Goal: Information Seeking & Learning: Check status

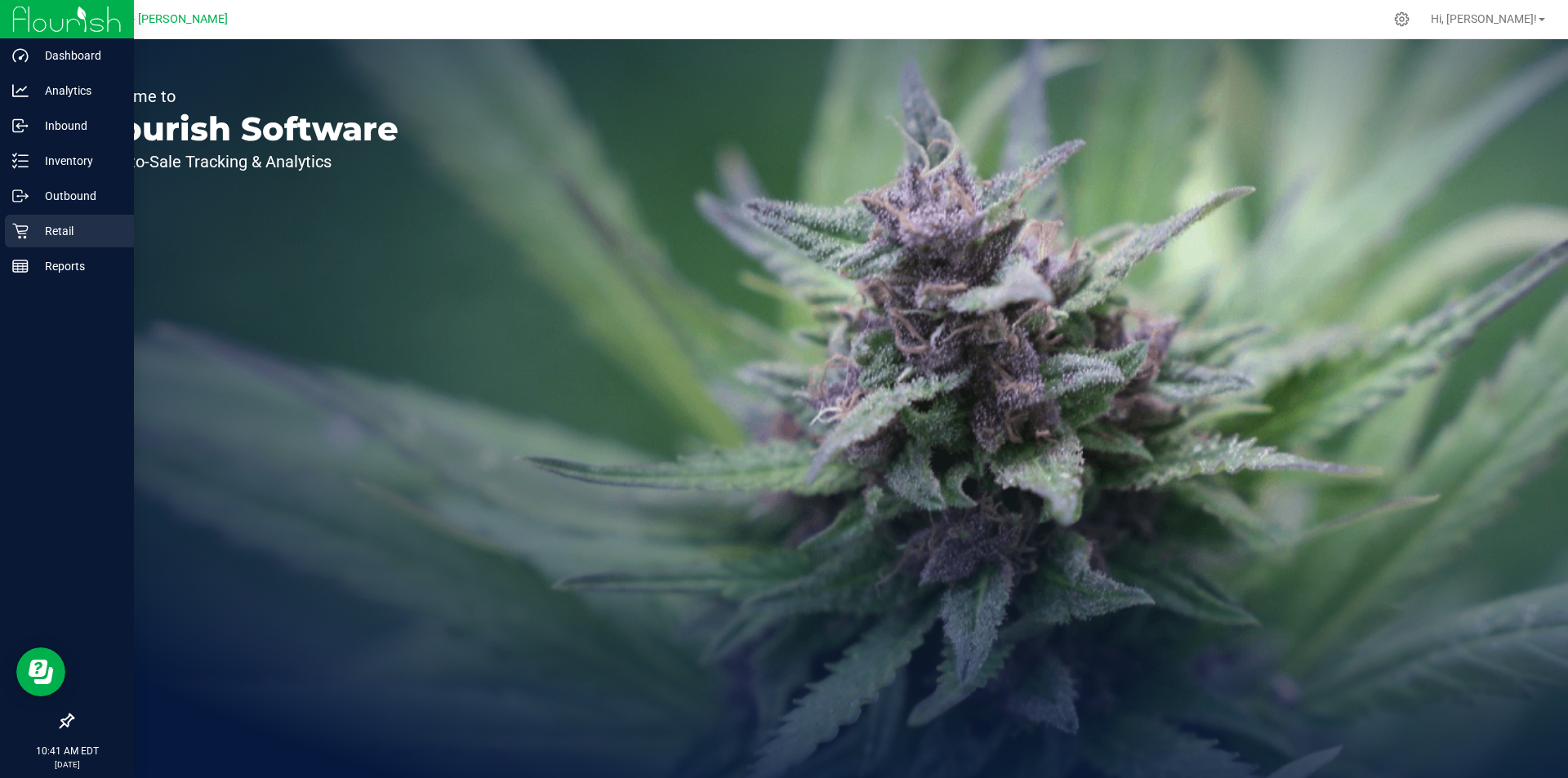
click at [62, 229] on p "Retail" at bounding box center [77, 230] width 98 height 20
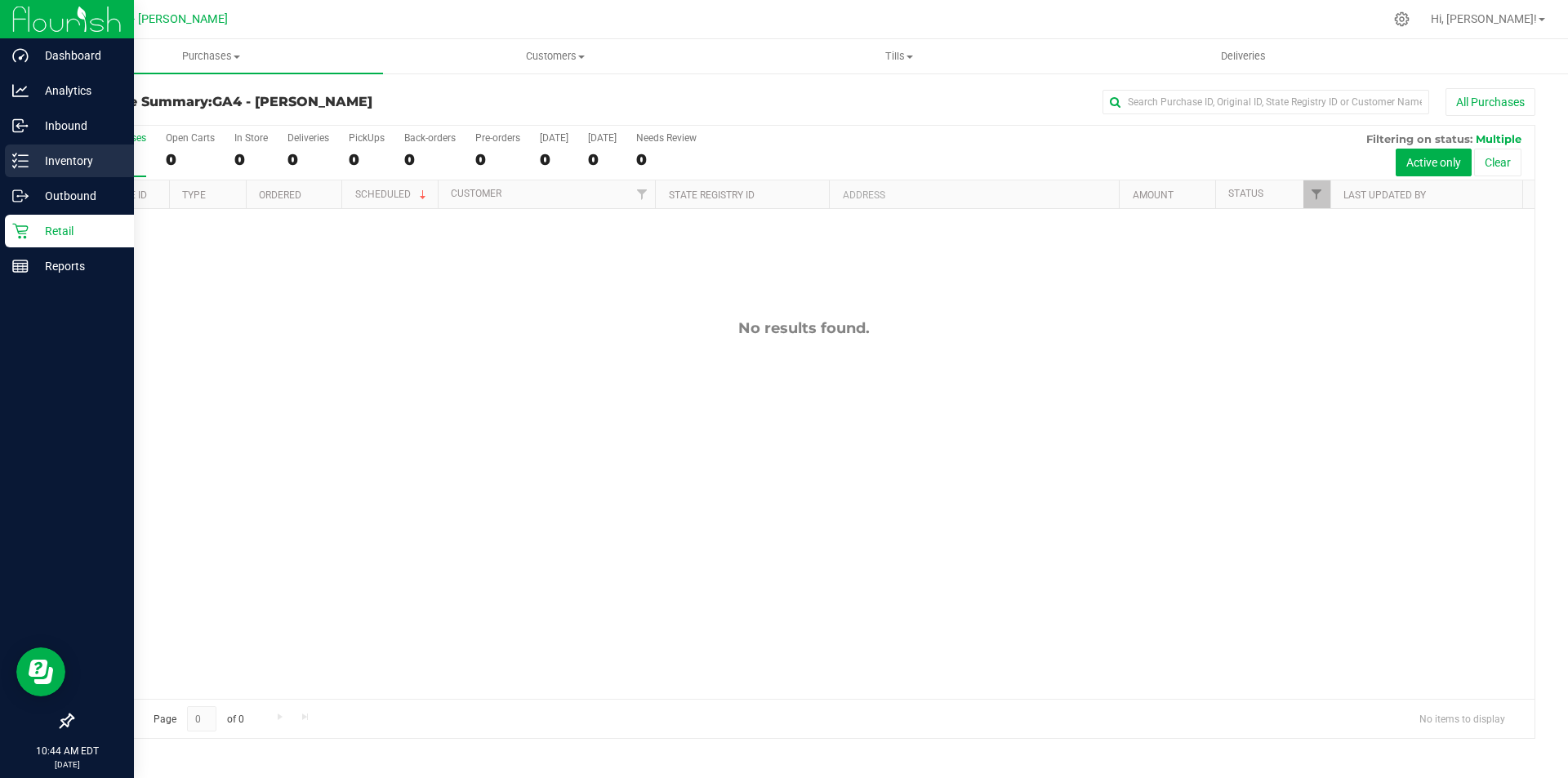
click at [46, 170] on p "Inventory" at bounding box center [77, 160] width 98 height 20
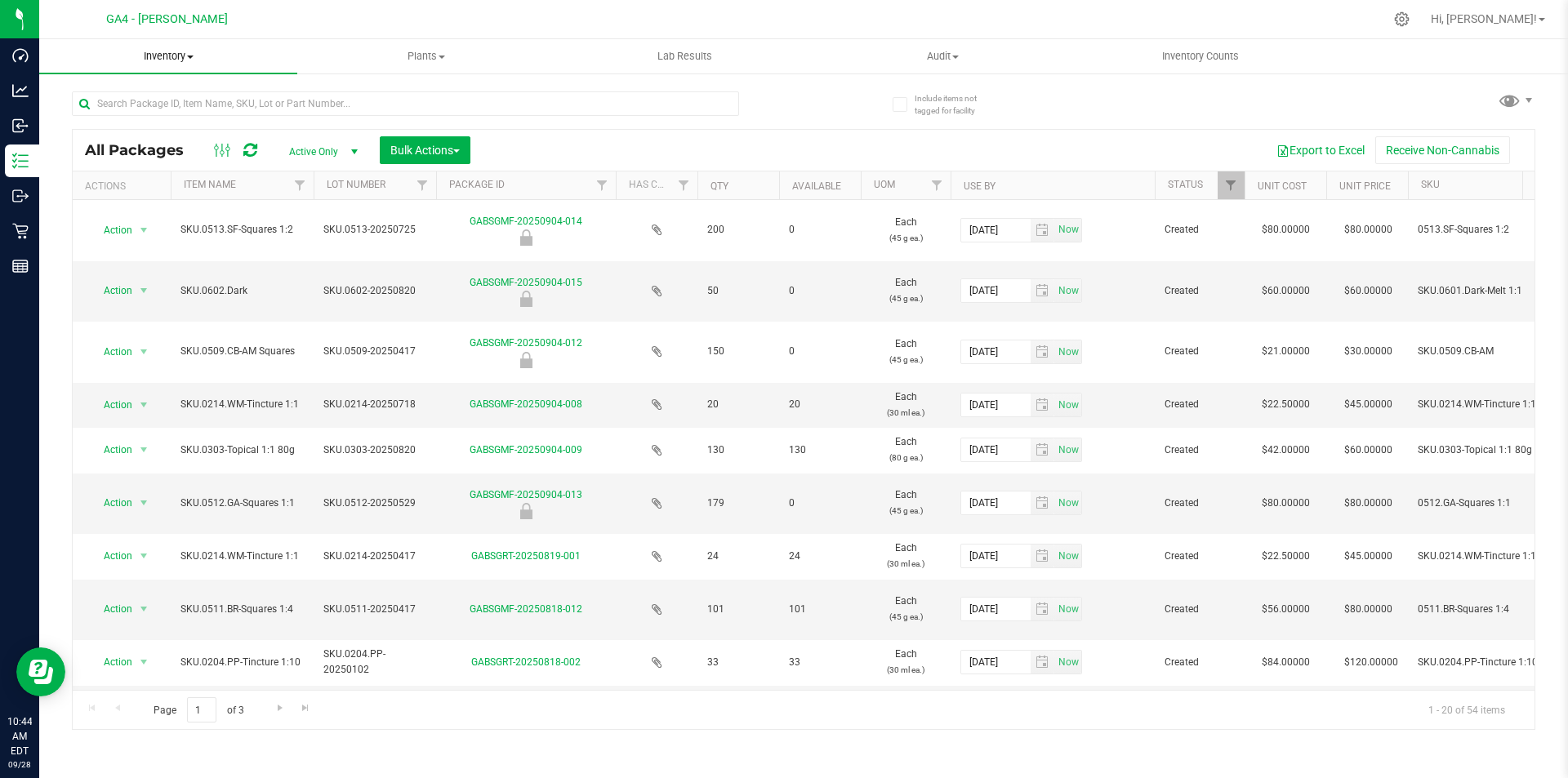
click at [165, 53] on span "Inventory" at bounding box center [168, 56] width 258 height 15
click at [110, 120] on span "All inventory" at bounding box center [94, 118] width 110 height 14
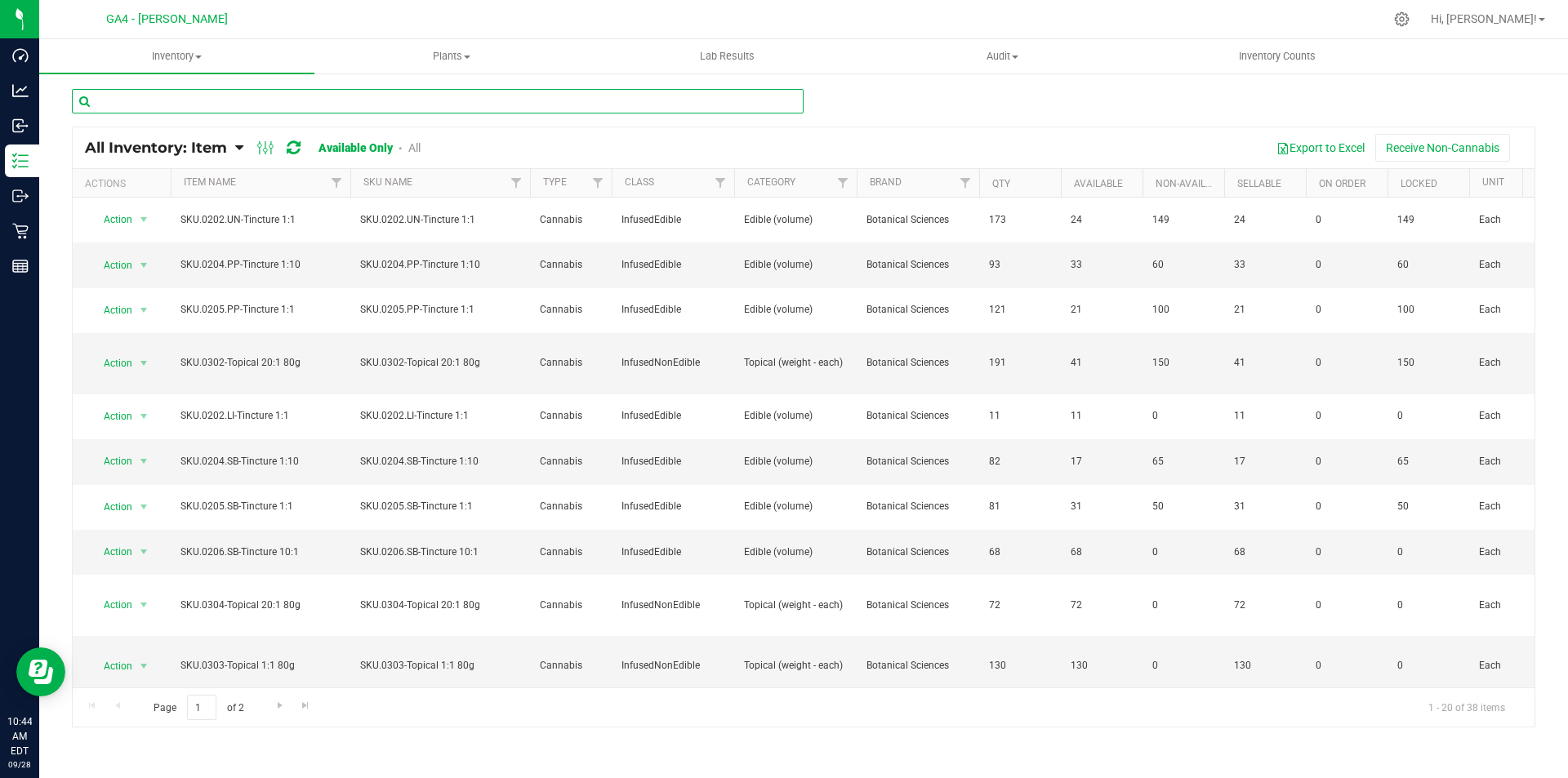
click at [116, 108] on input "text" at bounding box center [438, 101] width 732 height 24
type input "512"
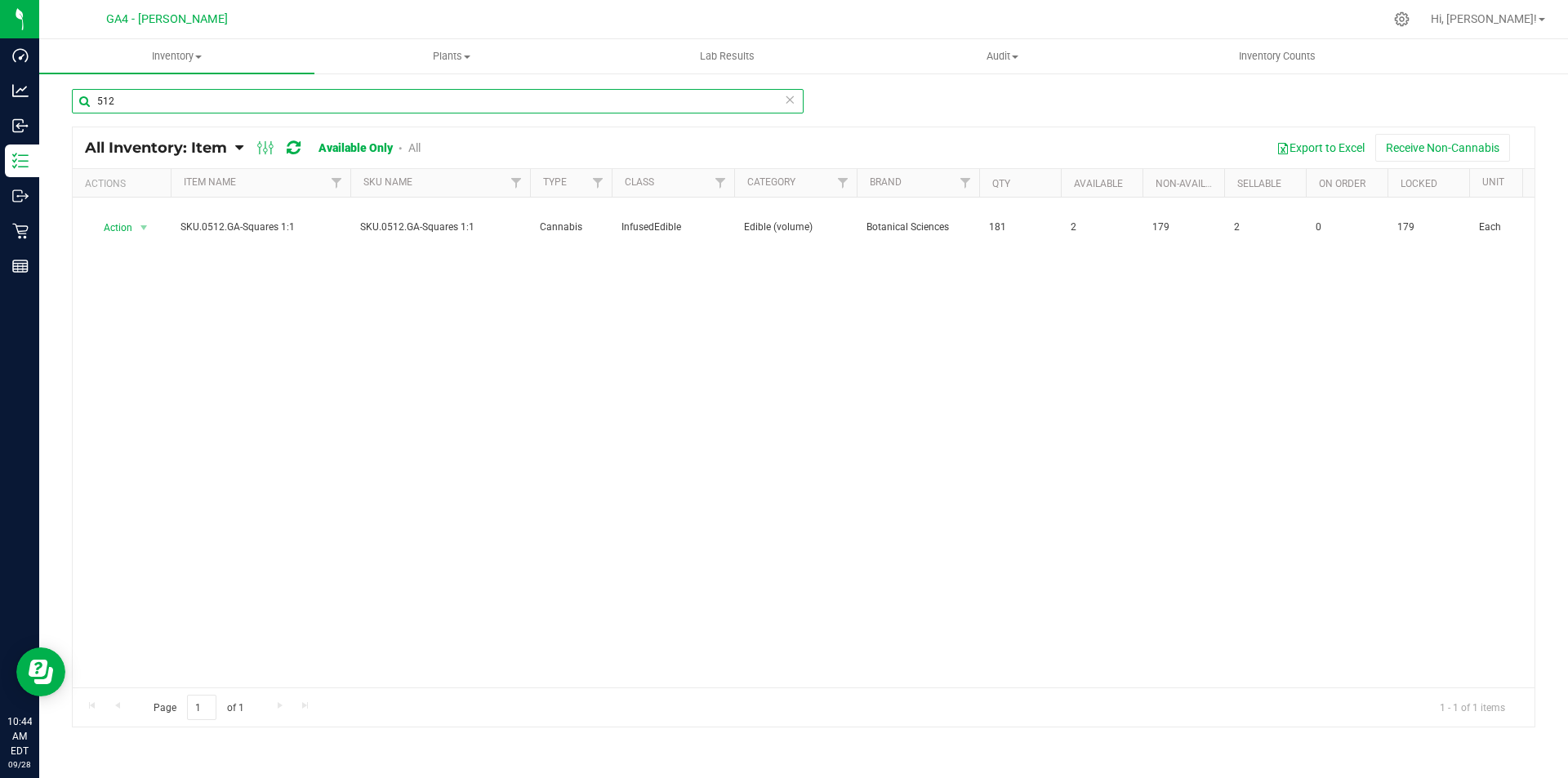
drag, startPoint x: 127, startPoint y: 107, endPoint x: 44, endPoint y: 102, distance: 83.2
click at [44, 102] on div "512 All Inventory: Item Item Summary Item (default) Item by Strain Item by Loca…" at bounding box center [804, 327] width 1529 height 510
click at [154, 64] on uib-tab-heading "Inventory All packages All inventory Waste log Create inventory" at bounding box center [177, 56] width 276 height 35
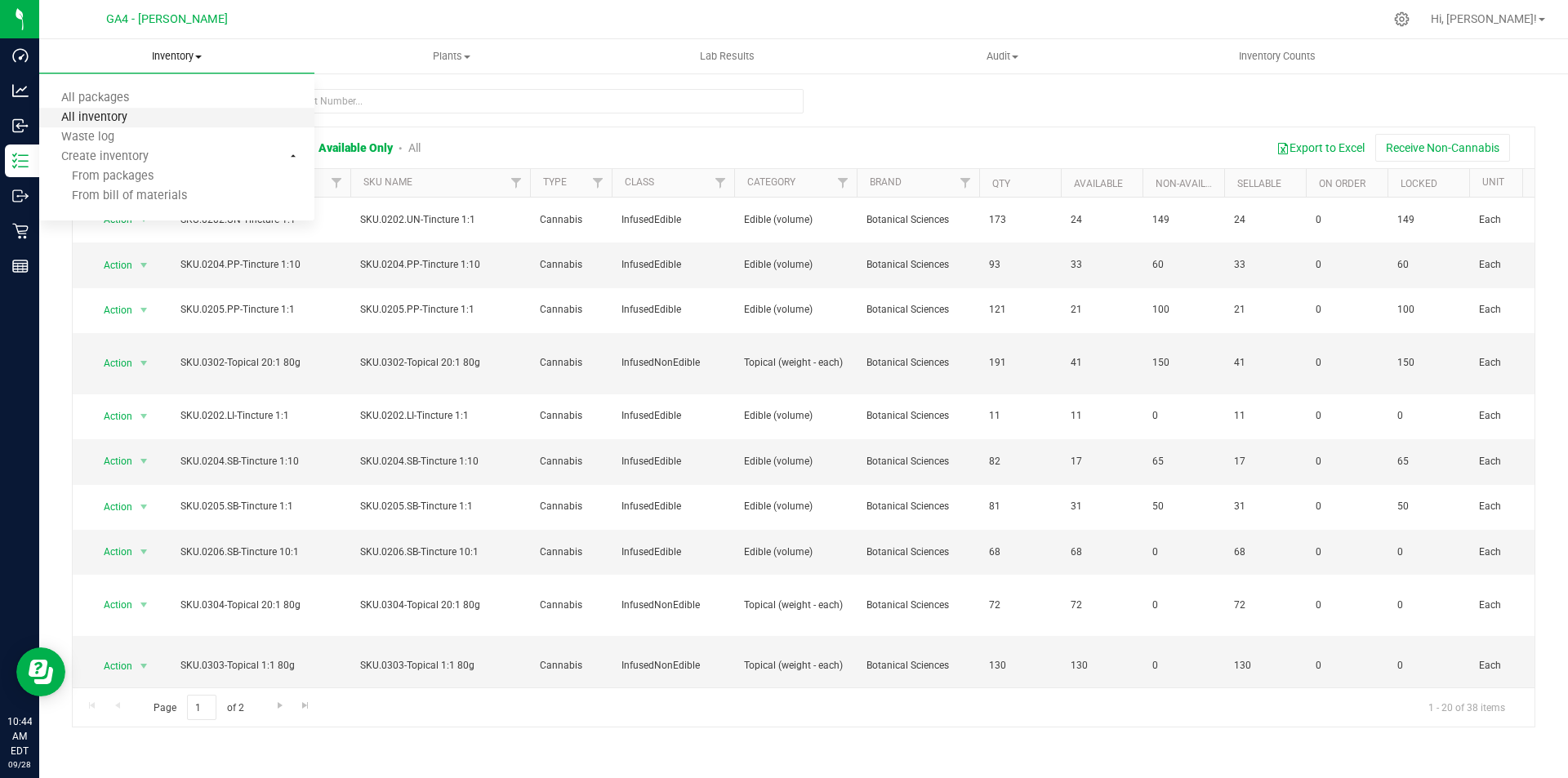
click at [102, 113] on span "All inventory" at bounding box center [94, 118] width 110 height 14
click at [263, 143] on icon at bounding box center [266, 147] width 18 height 20
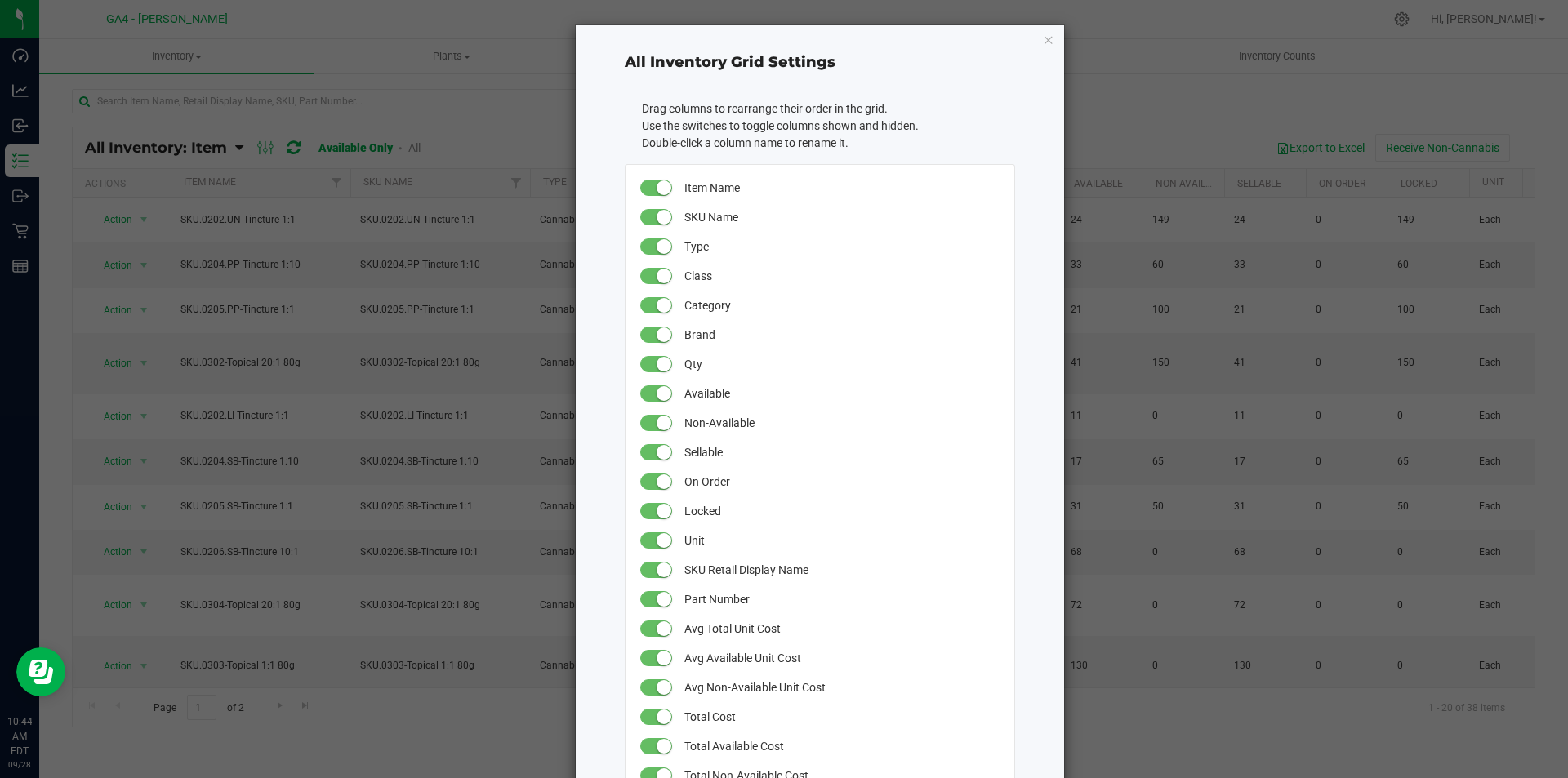
click at [725, 79] on div "All Inventory Grid Settings" at bounding box center [820, 62] width 390 height 49
click at [1044, 38] on icon "button" at bounding box center [1048, 39] width 11 height 20
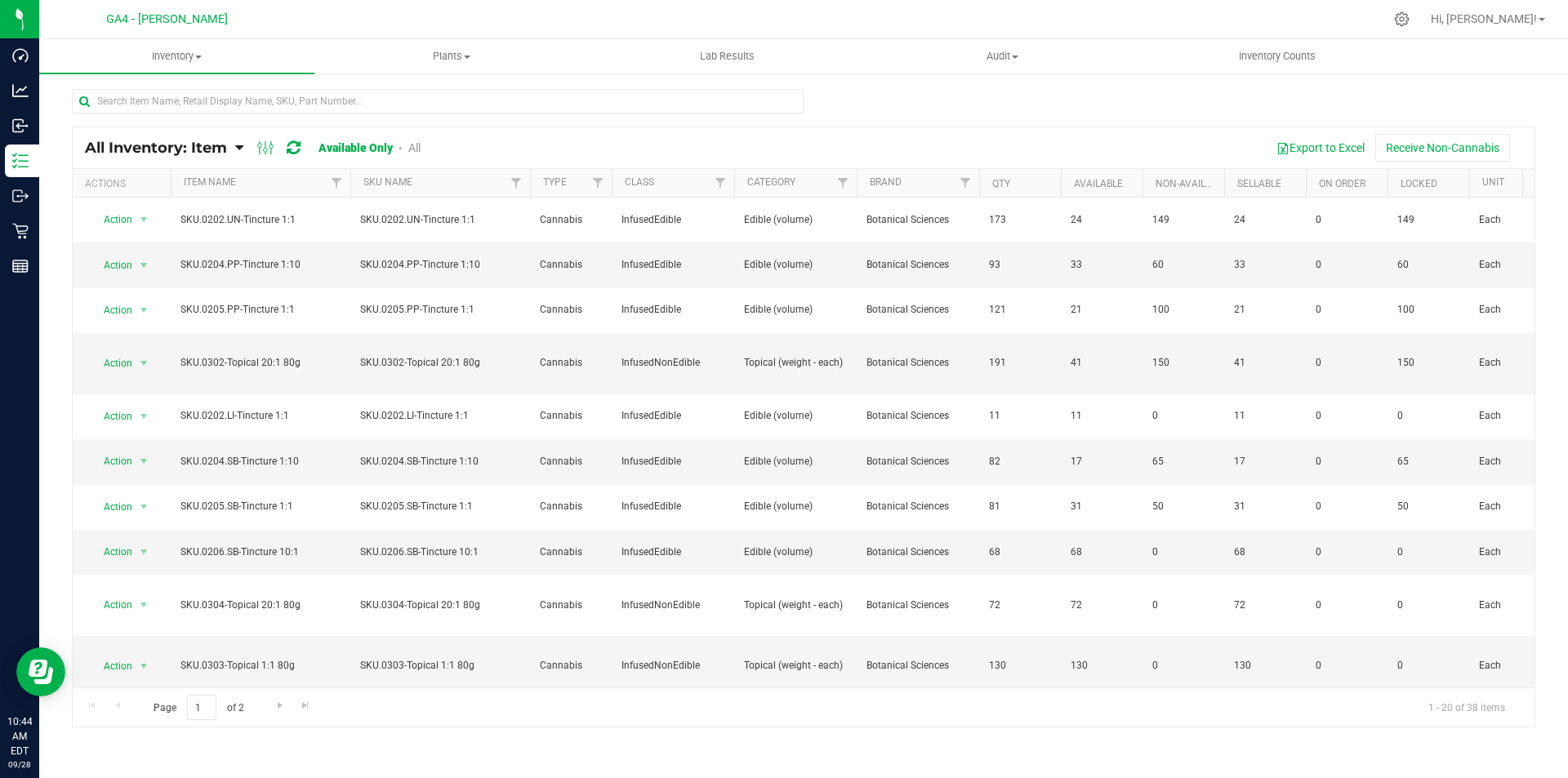
click at [419, 146] on link "All" at bounding box center [414, 147] width 12 height 13
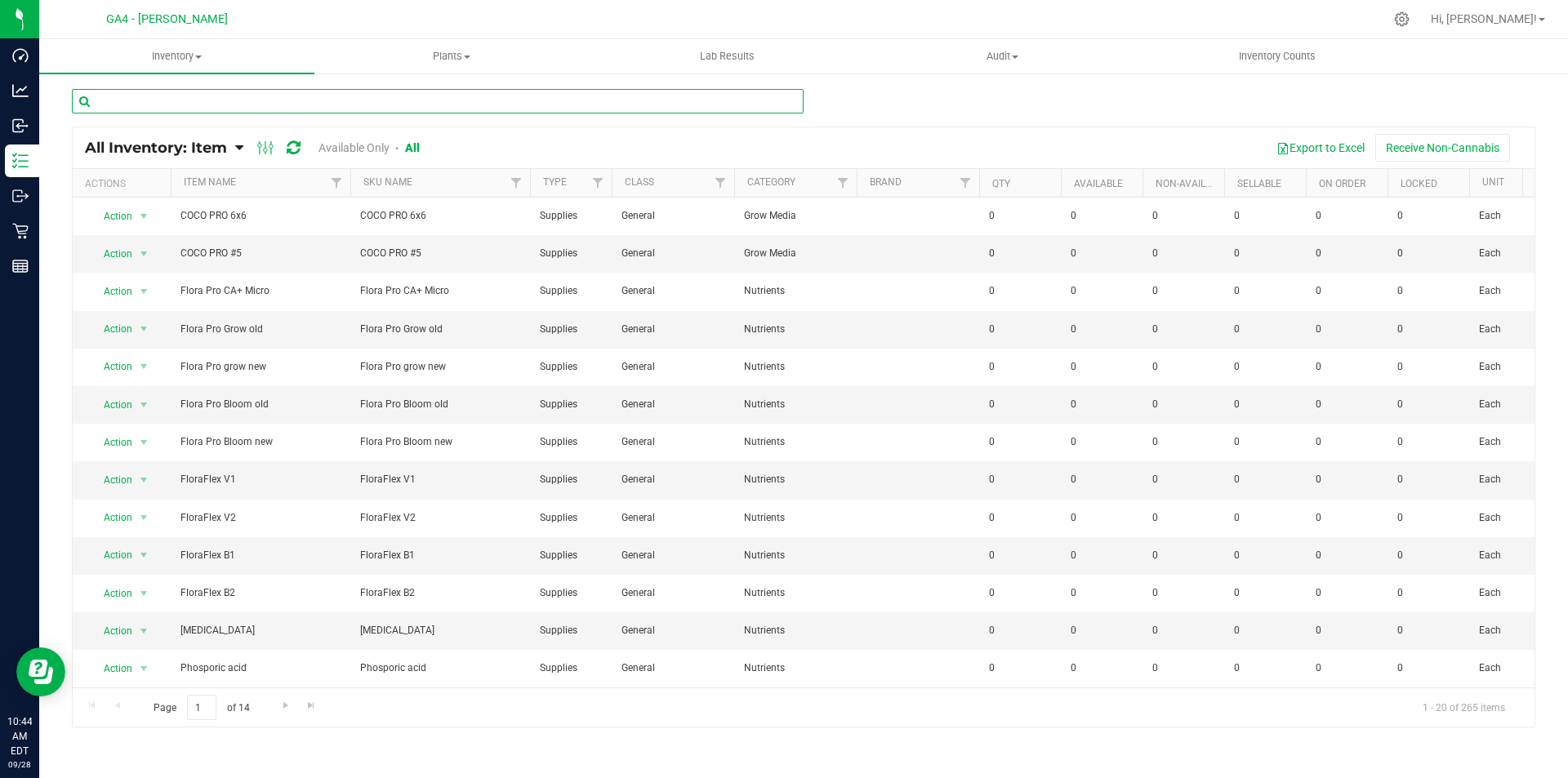
click at [155, 101] on input "text" at bounding box center [438, 101] width 732 height 24
type input "512"
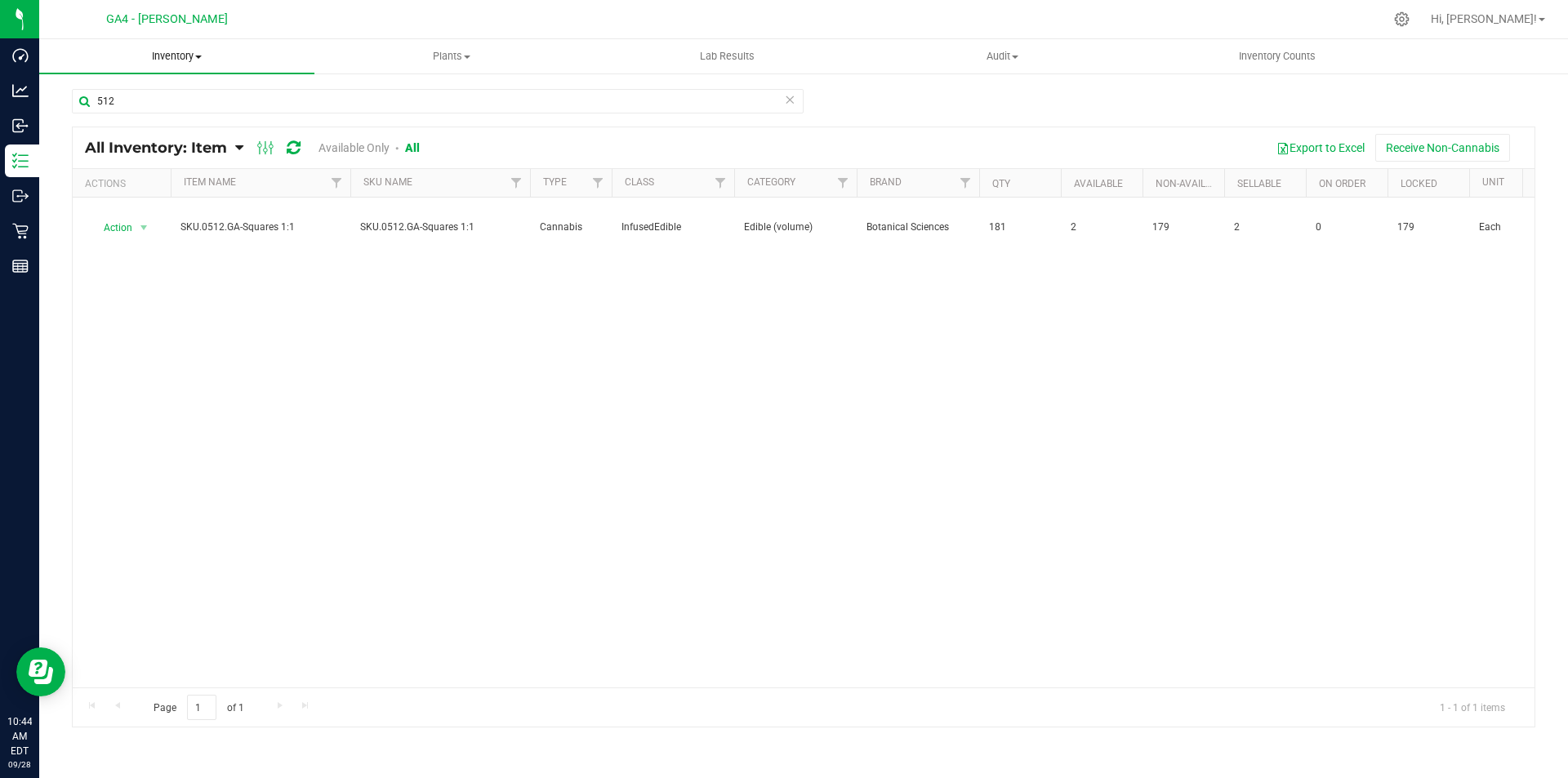
click at [189, 56] on span "Inventory" at bounding box center [177, 56] width 276 height 15
click at [115, 120] on span "All inventory" at bounding box center [94, 118] width 110 height 14
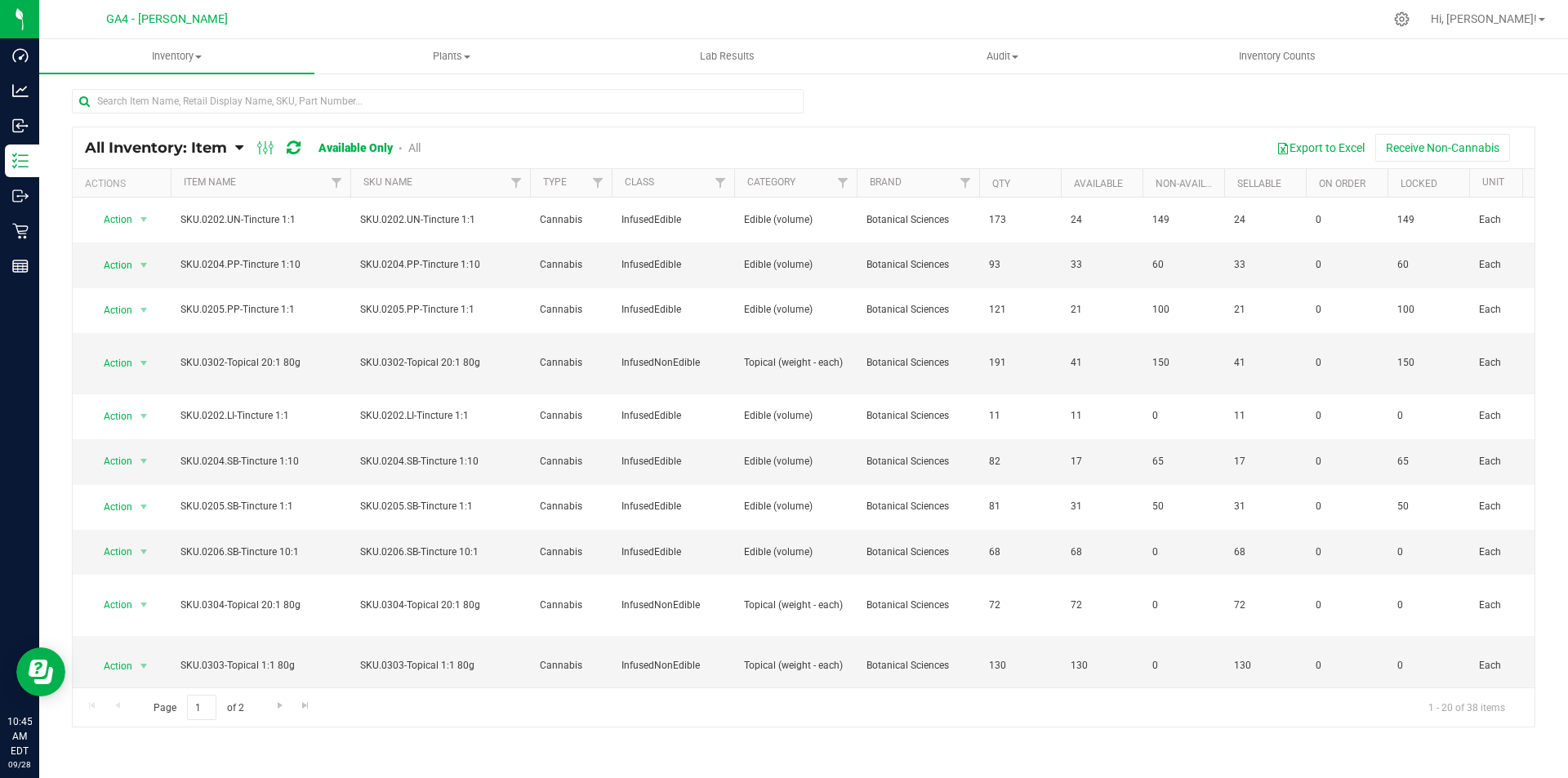
click at [410, 148] on link "All" at bounding box center [414, 147] width 12 height 13
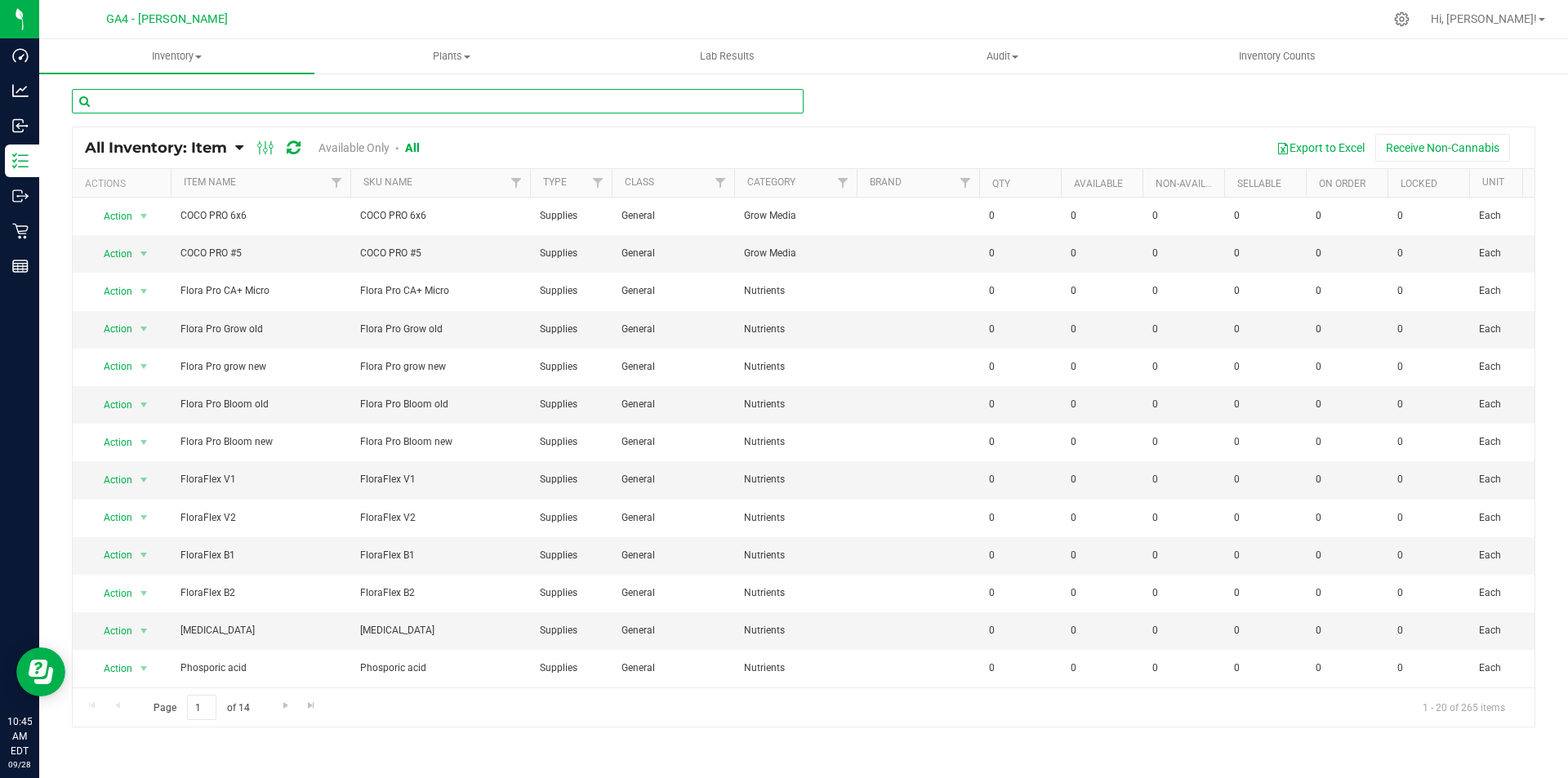
click at [206, 97] on input "text" at bounding box center [438, 101] width 732 height 24
type input "512"
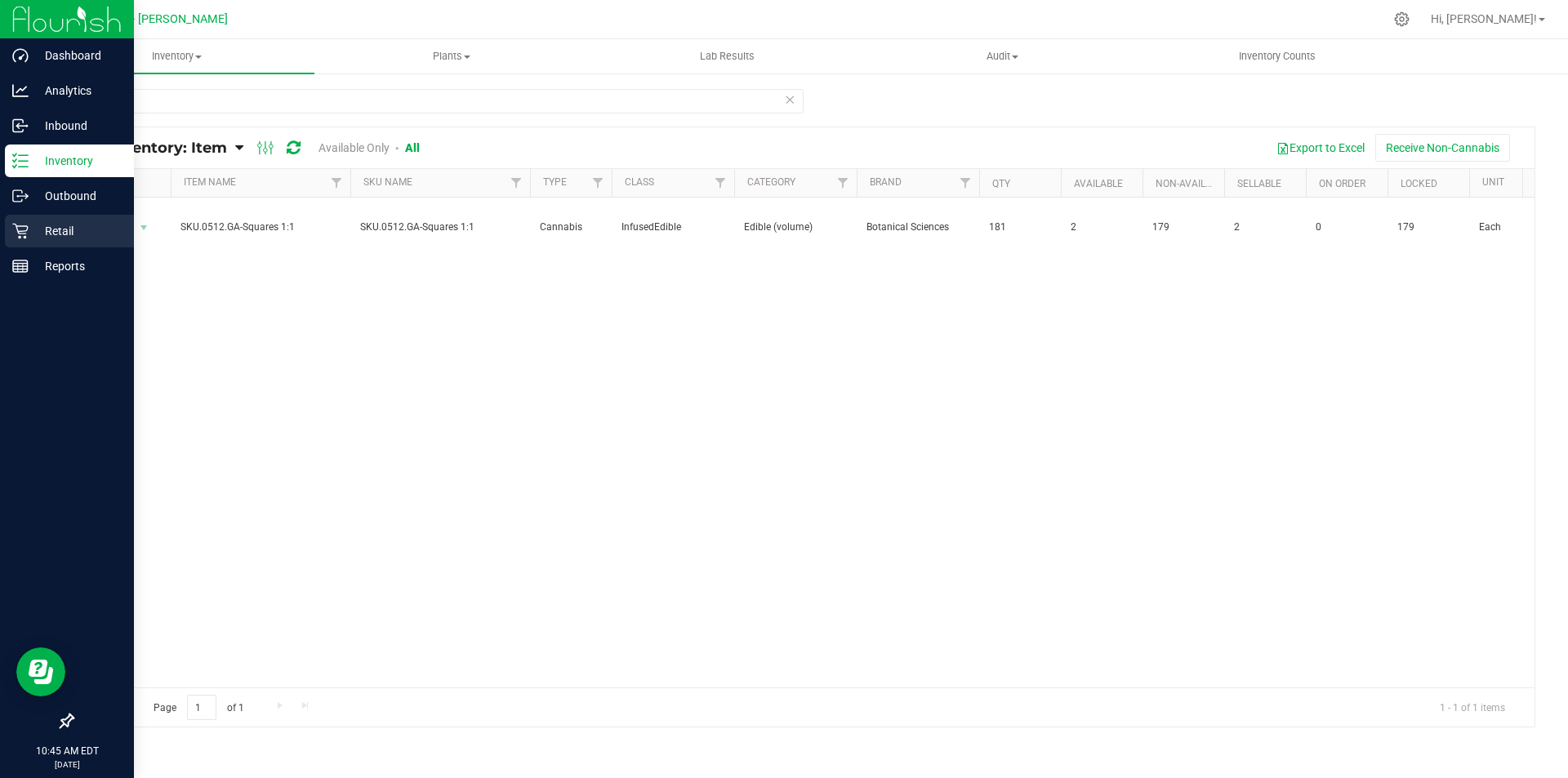
click at [85, 234] on p "Retail" at bounding box center [77, 230] width 98 height 20
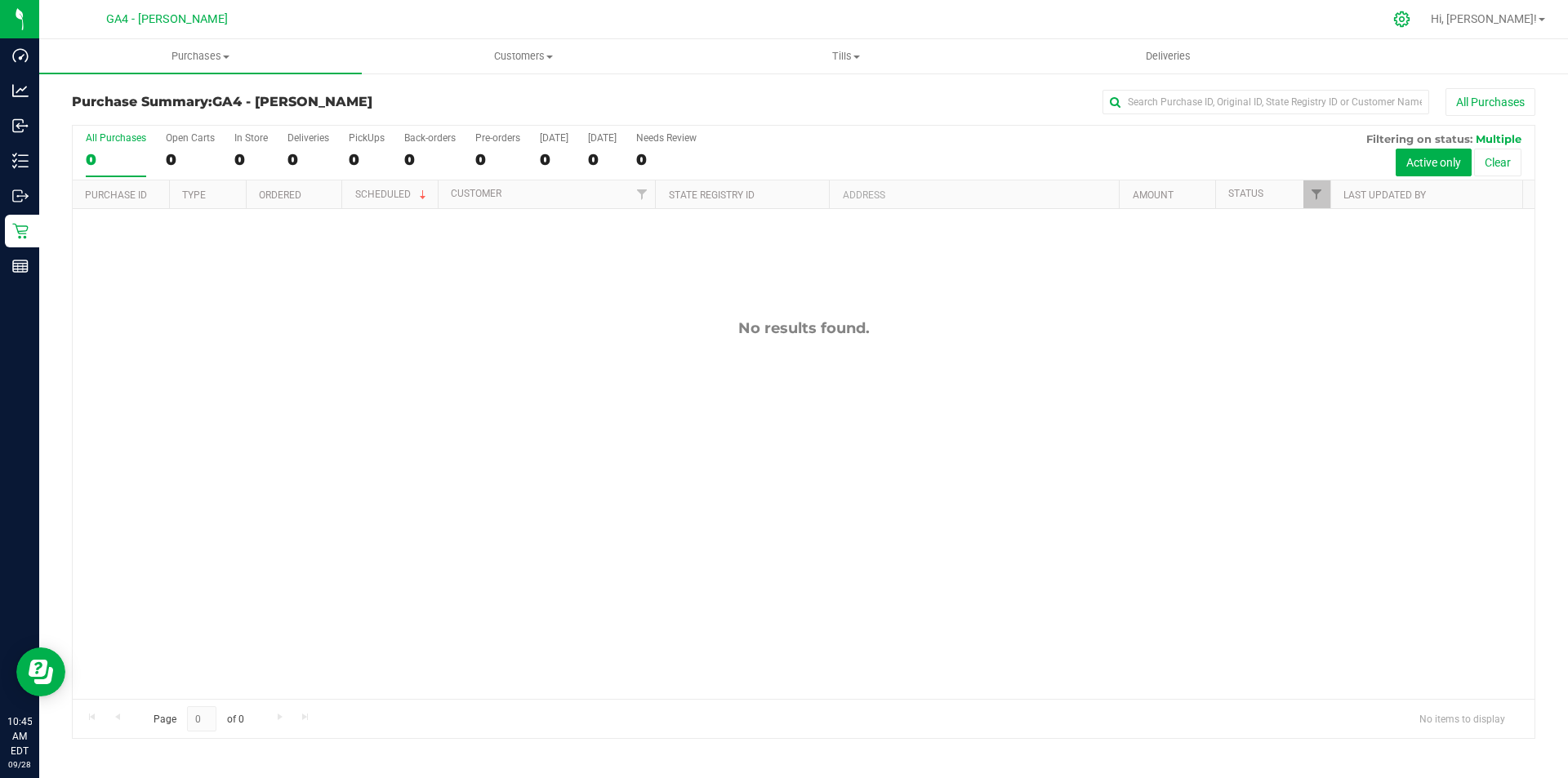
click at [1411, 22] on icon at bounding box center [1402, 19] width 17 height 17
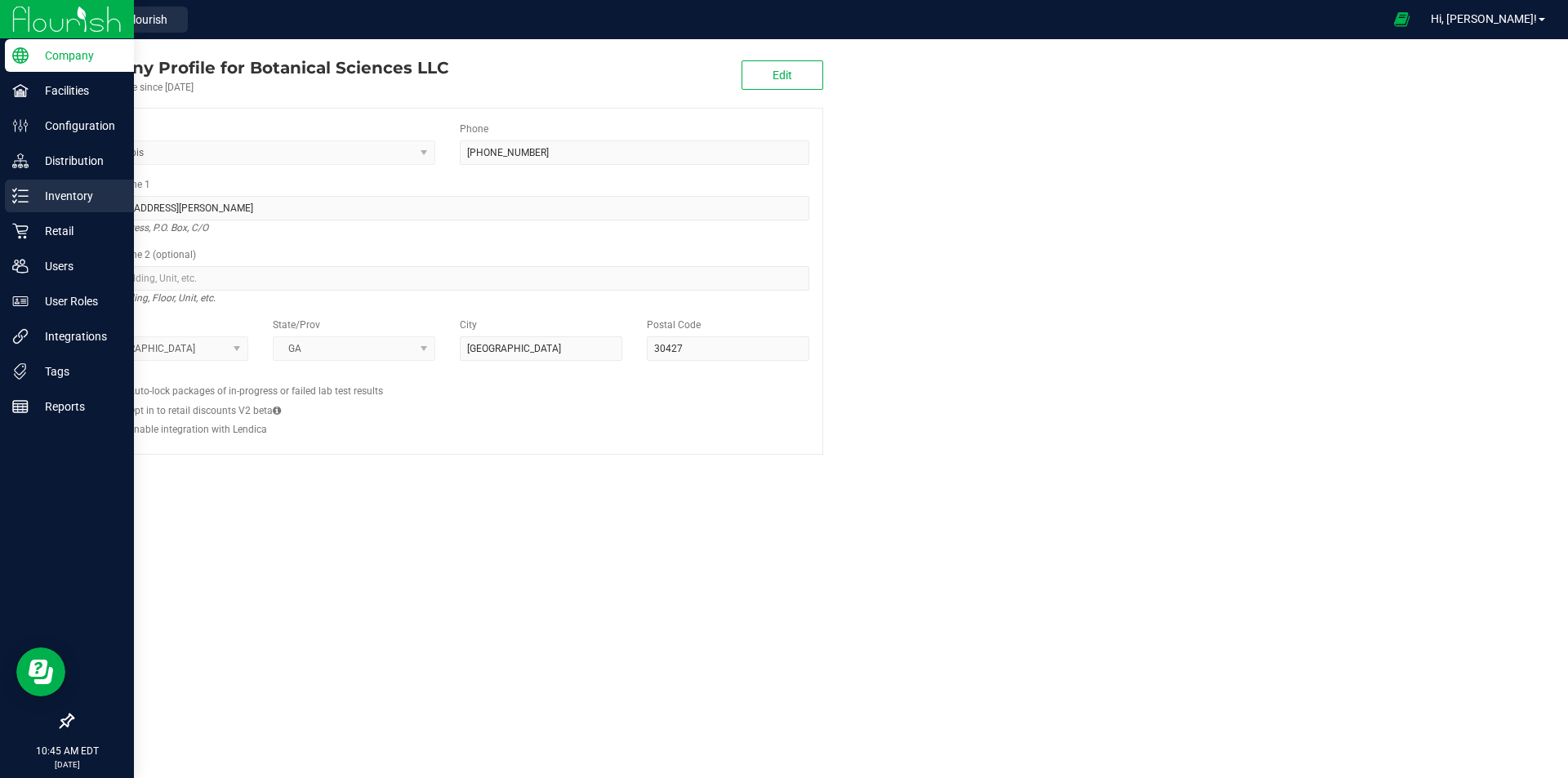
click at [61, 194] on p "Inventory" at bounding box center [77, 196] width 98 height 20
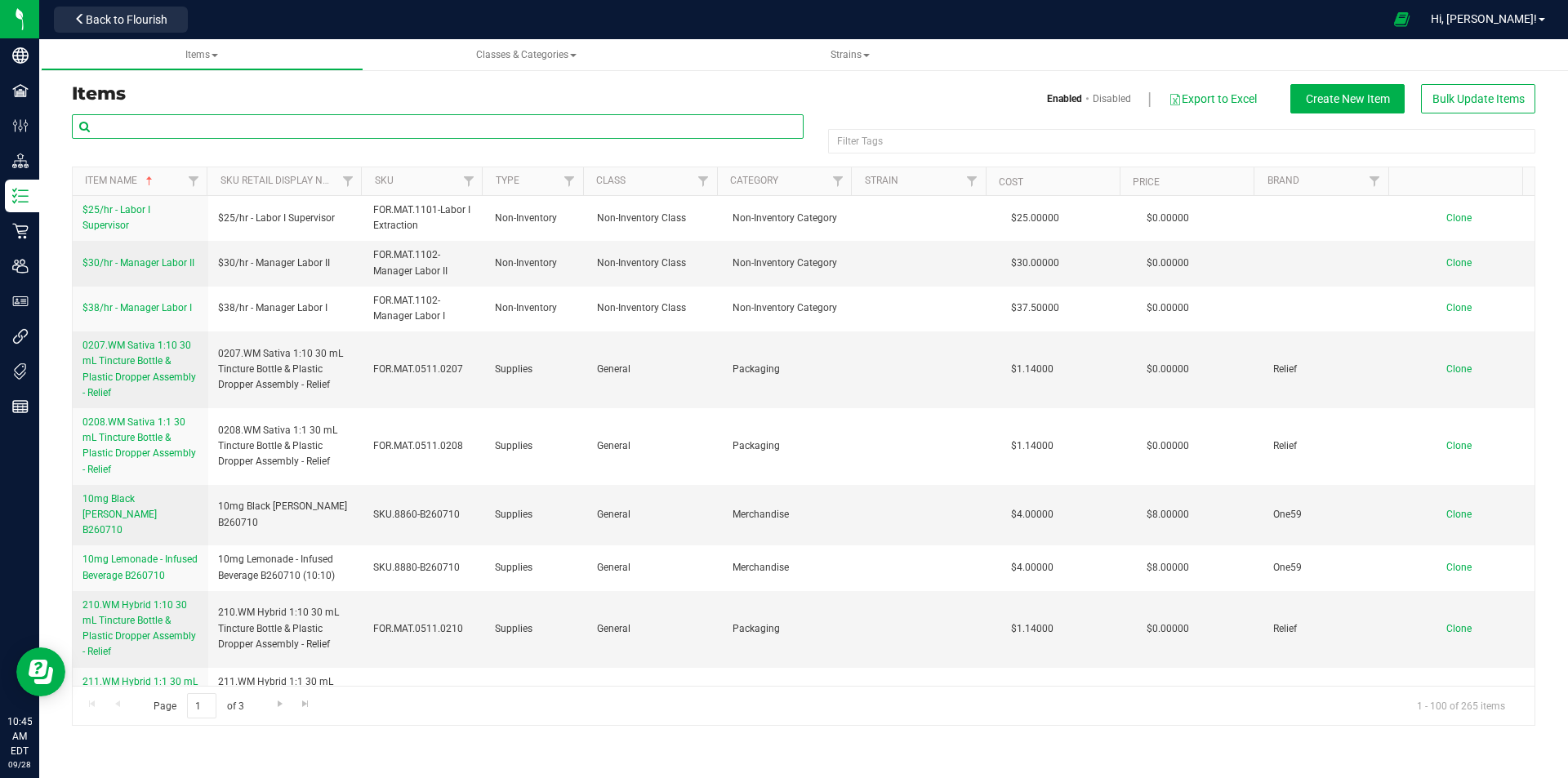
click at [277, 125] on input "text" at bounding box center [438, 126] width 732 height 24
type input "512"
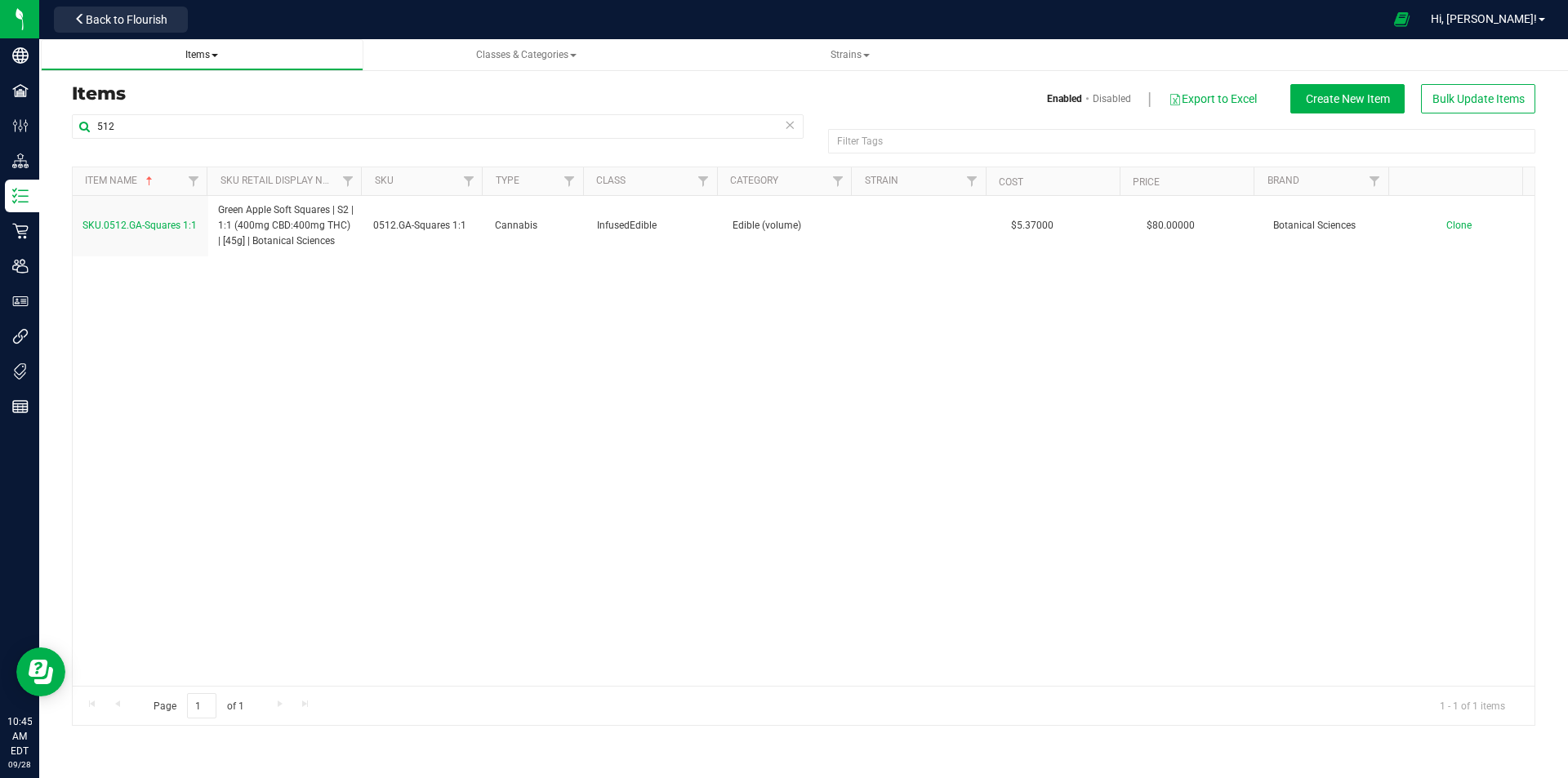
click at [198, 59] on span "Items" at bounding box center [202, 55] width 33 height 11
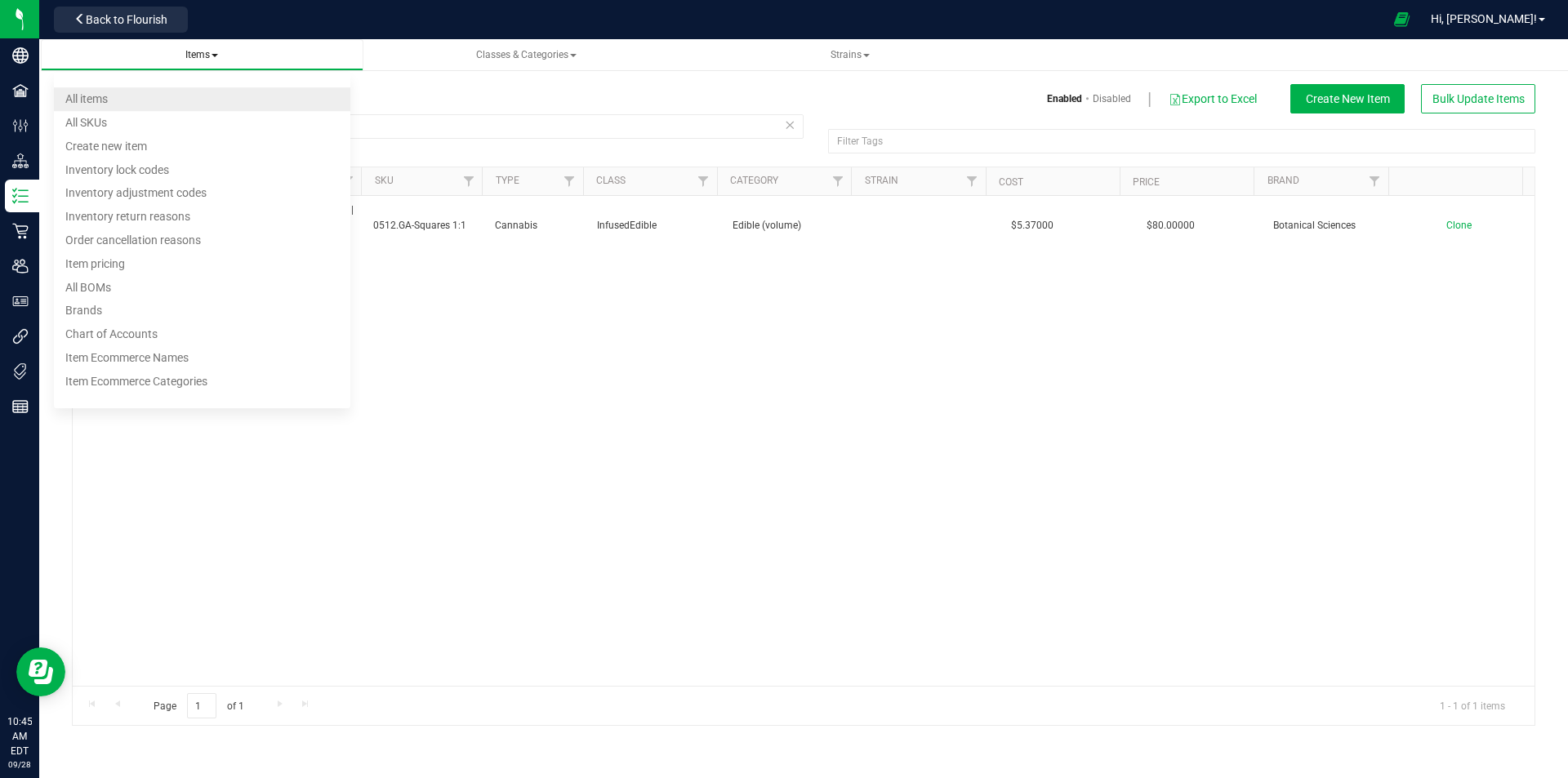
click at [91, 94] on span "All items" at bounding box center [86, 98] width 42 height 13
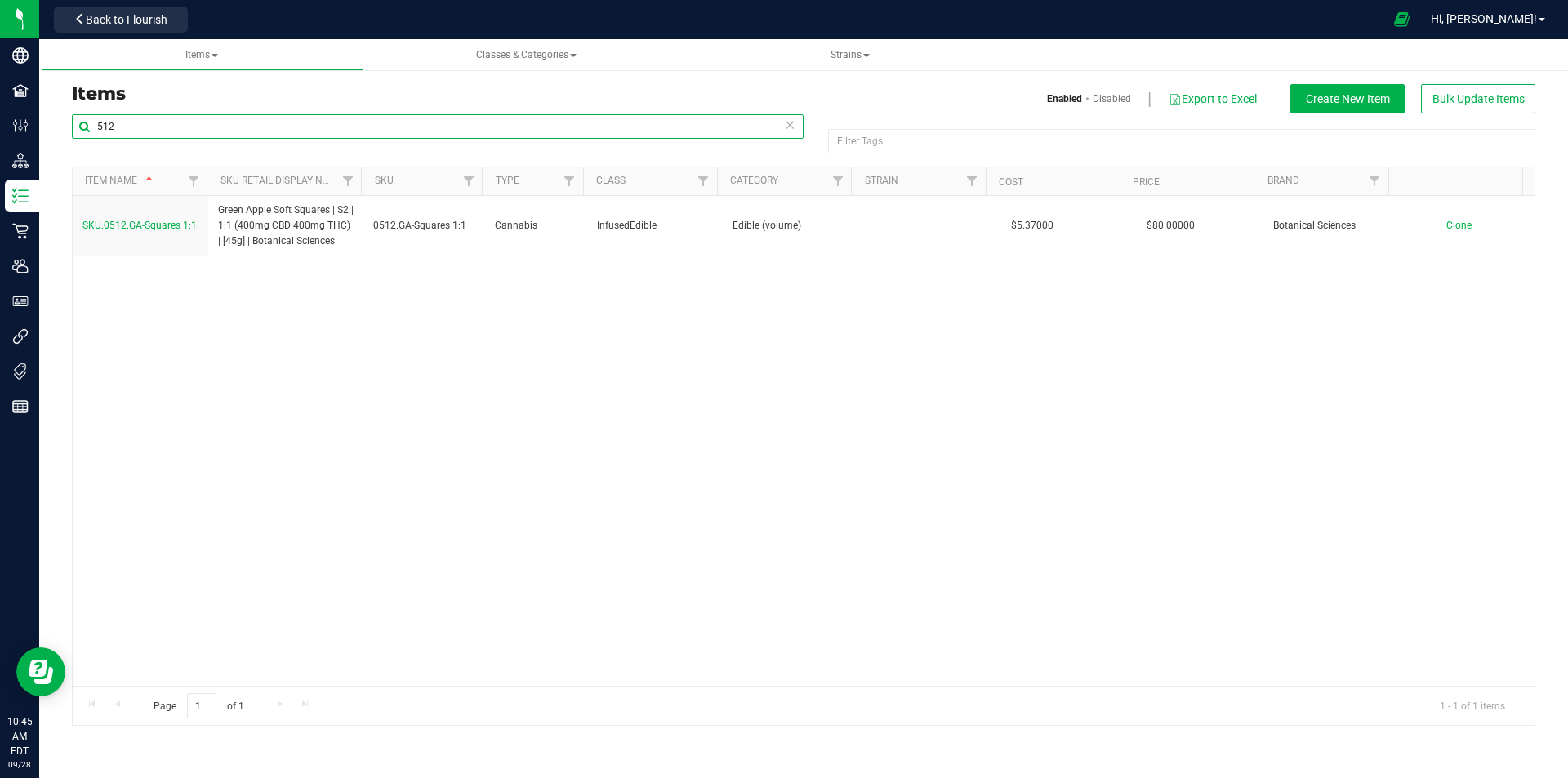
click at [125, 131] on input "512" at bounding box center [438, 126] width 732 height 24
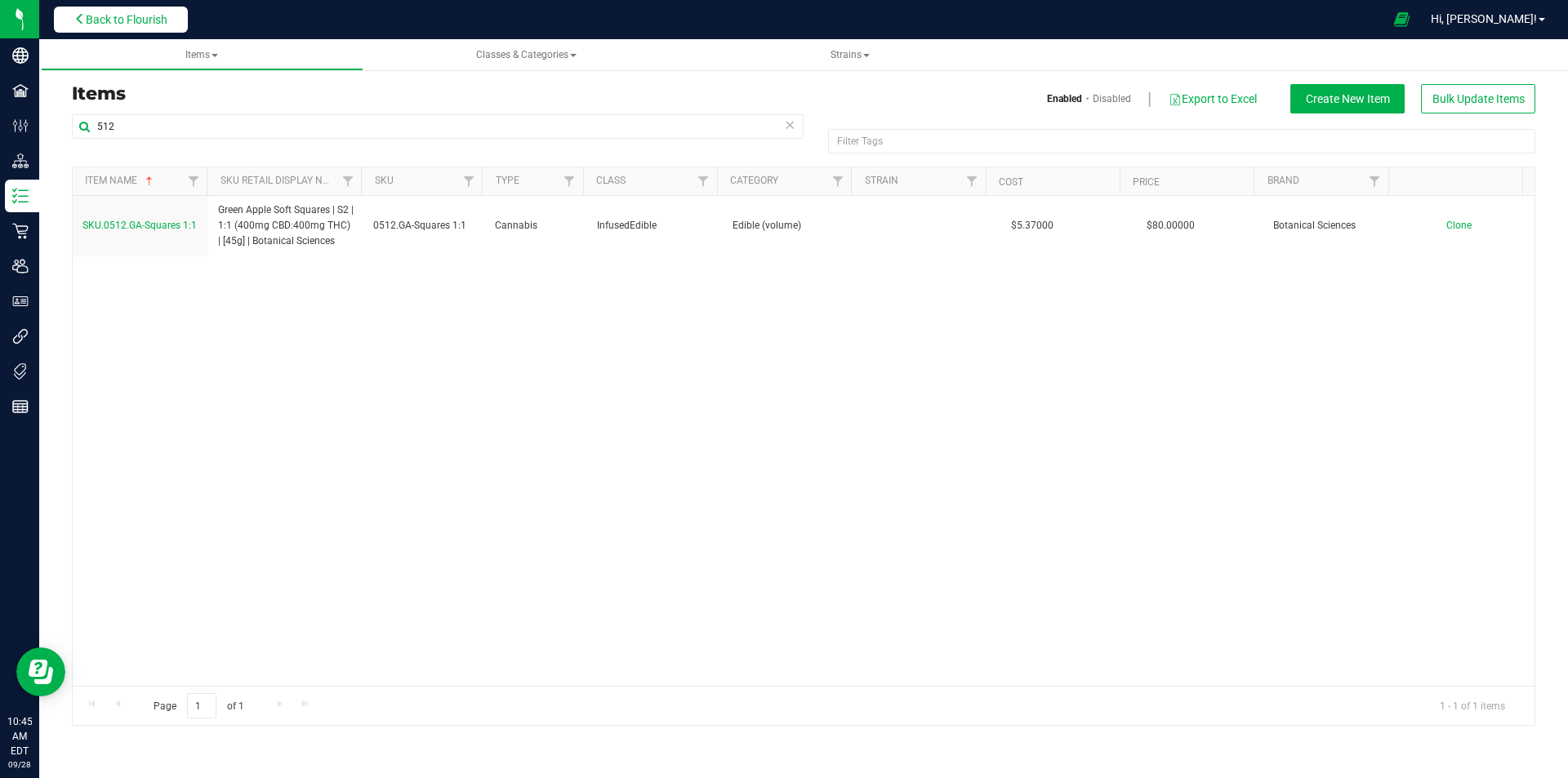
click at [138, 19] on span "Back to Flourish" at bounding box center [127, 19] width 81 height 13
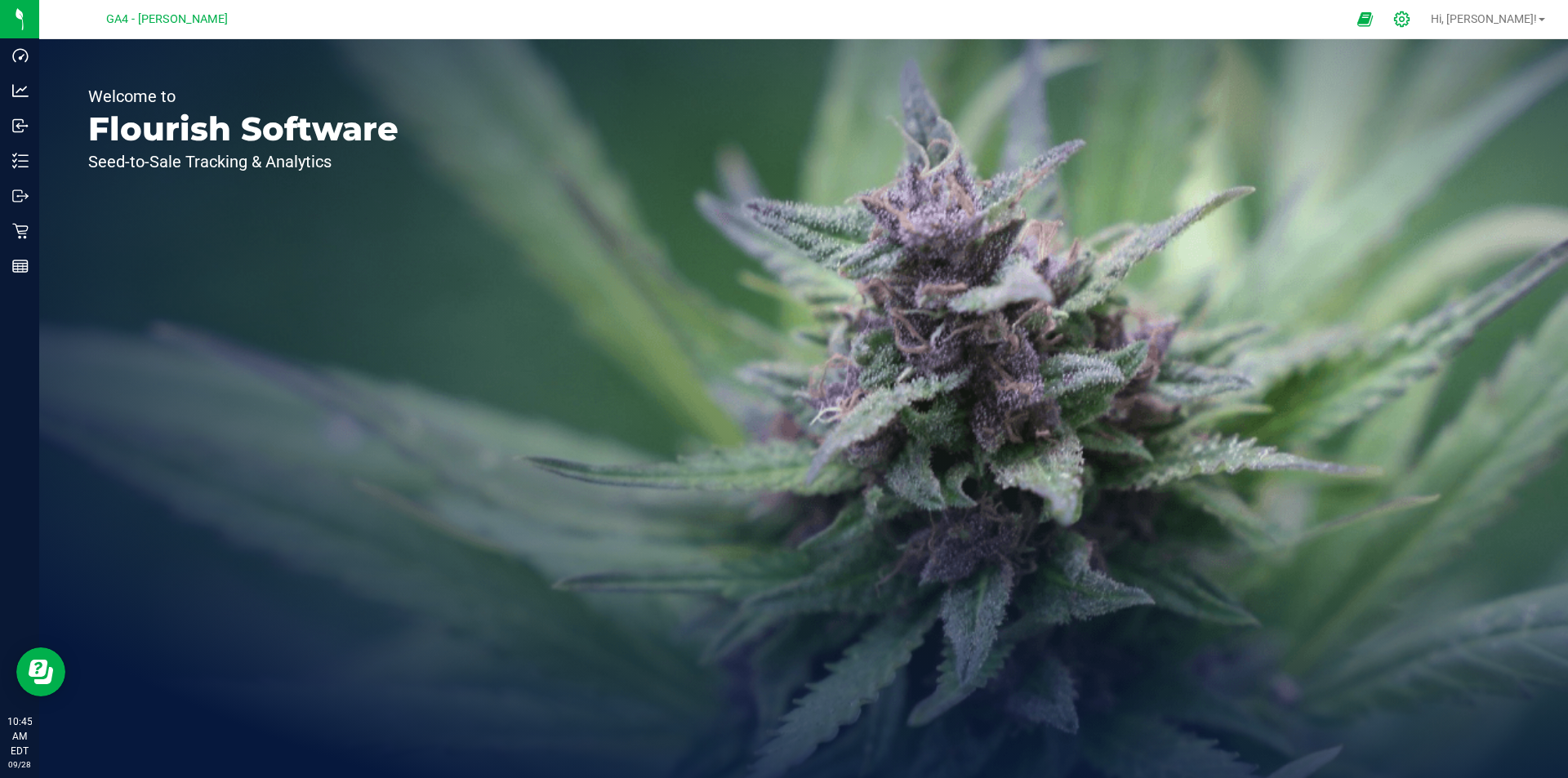
click at [1411, 20] on icon at bounding box center [1402, 19] width 17 height 17
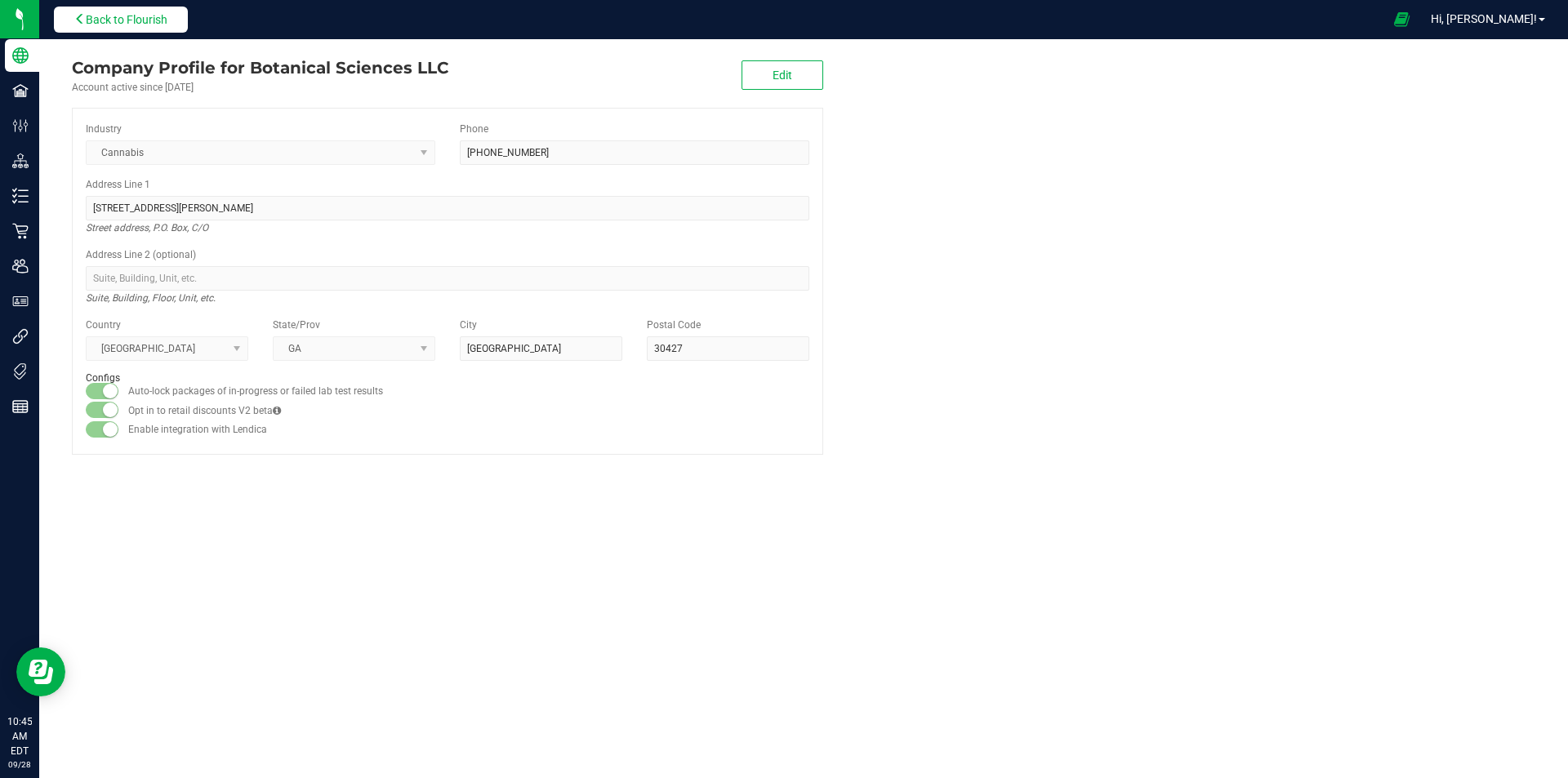
click at [131, 16] on span "Back to Flourish" at bounding box center [127, 19] width 81 height 13
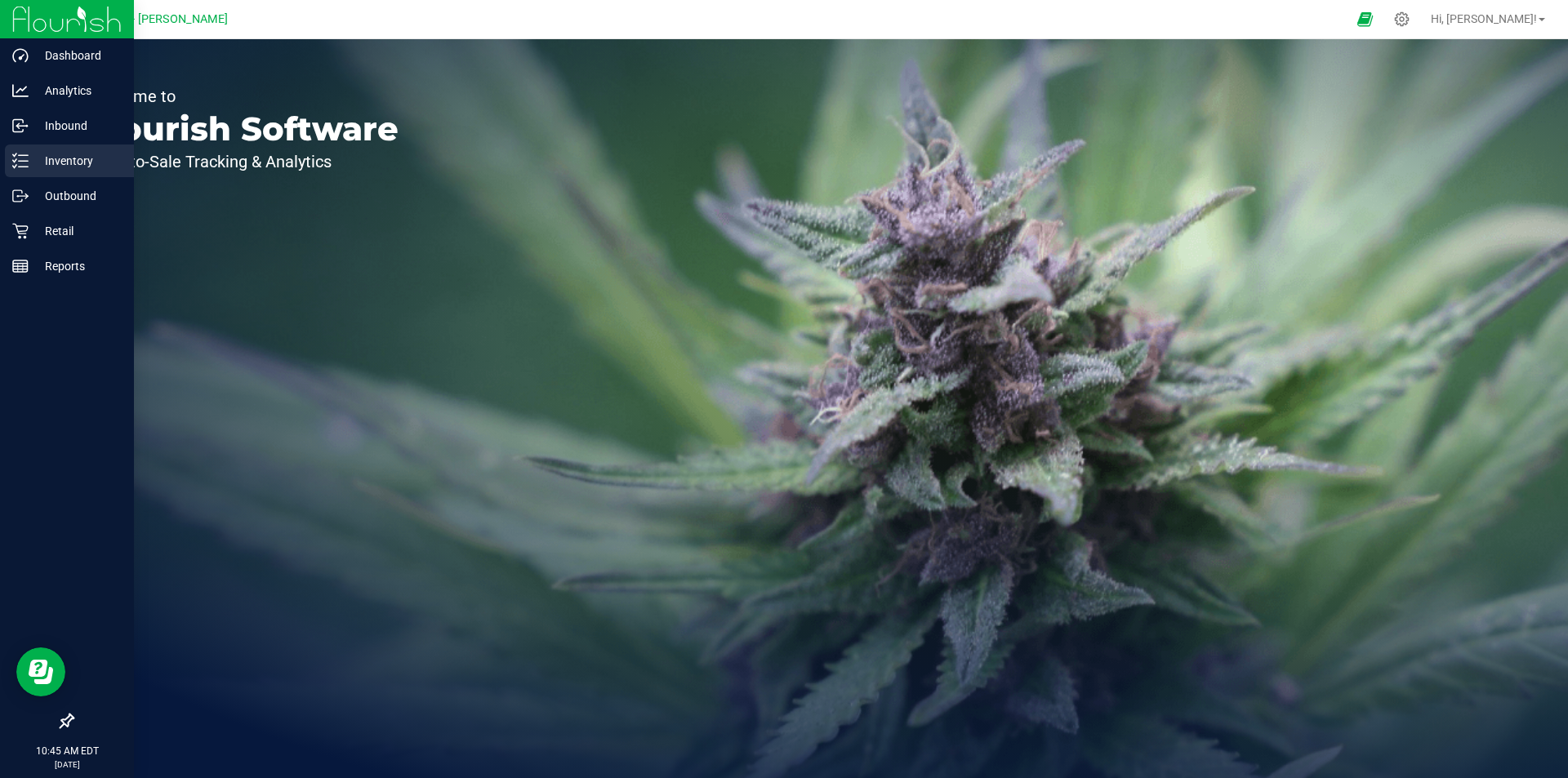
click at [82, 159] on p "Inventory" at bounding box center [77, 160] width 98 height 20
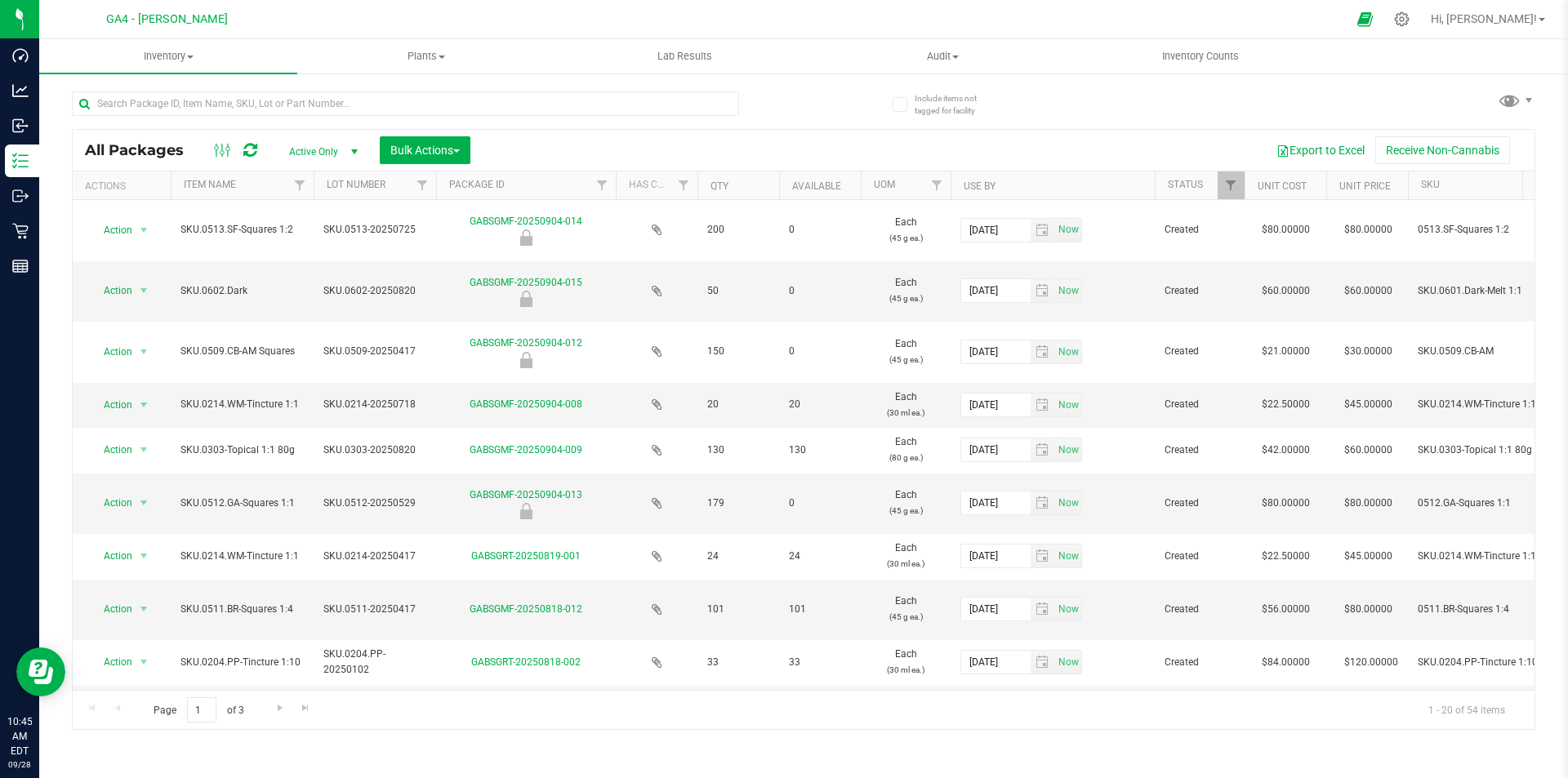
click at [351, 149] on span "select" at bounding box center [354, 152] width 13 height 13
click at [244, 109] on input "text" at bounding box center [406, 104] width 667 height 24
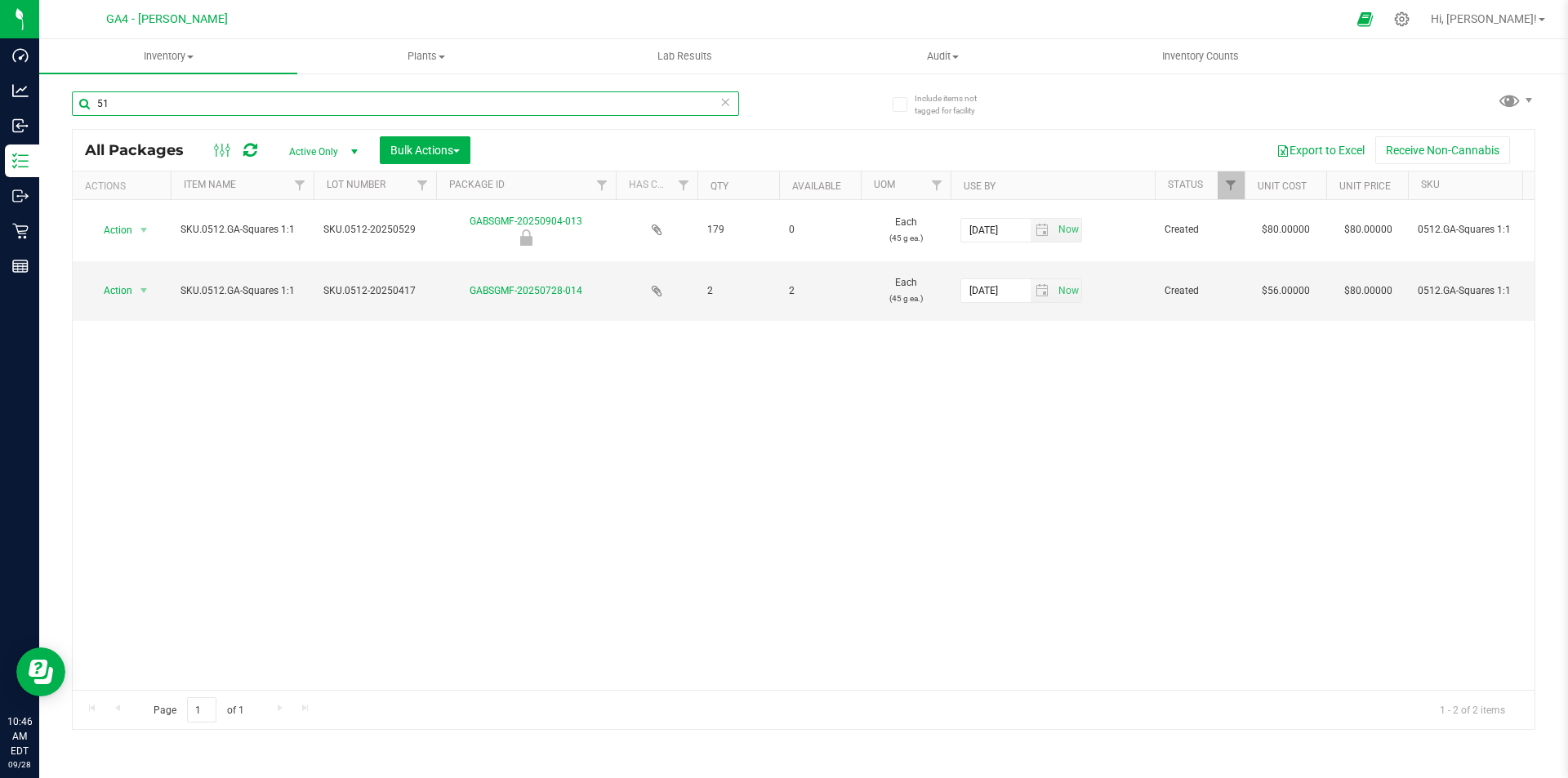
type input "5"
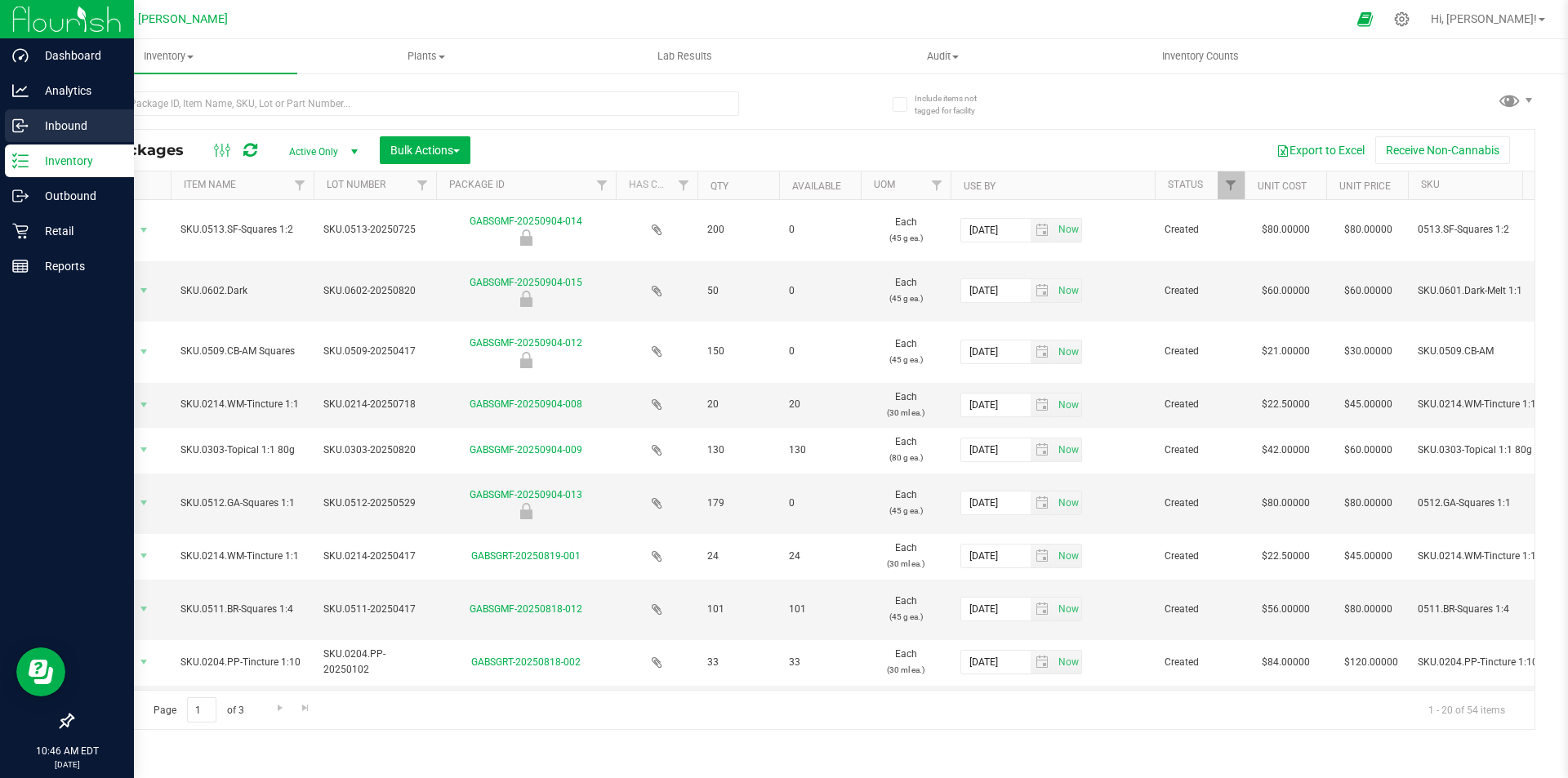
click at [86, 123] on p "Inbound" at bounding box center [77, 126] width 98 height 20
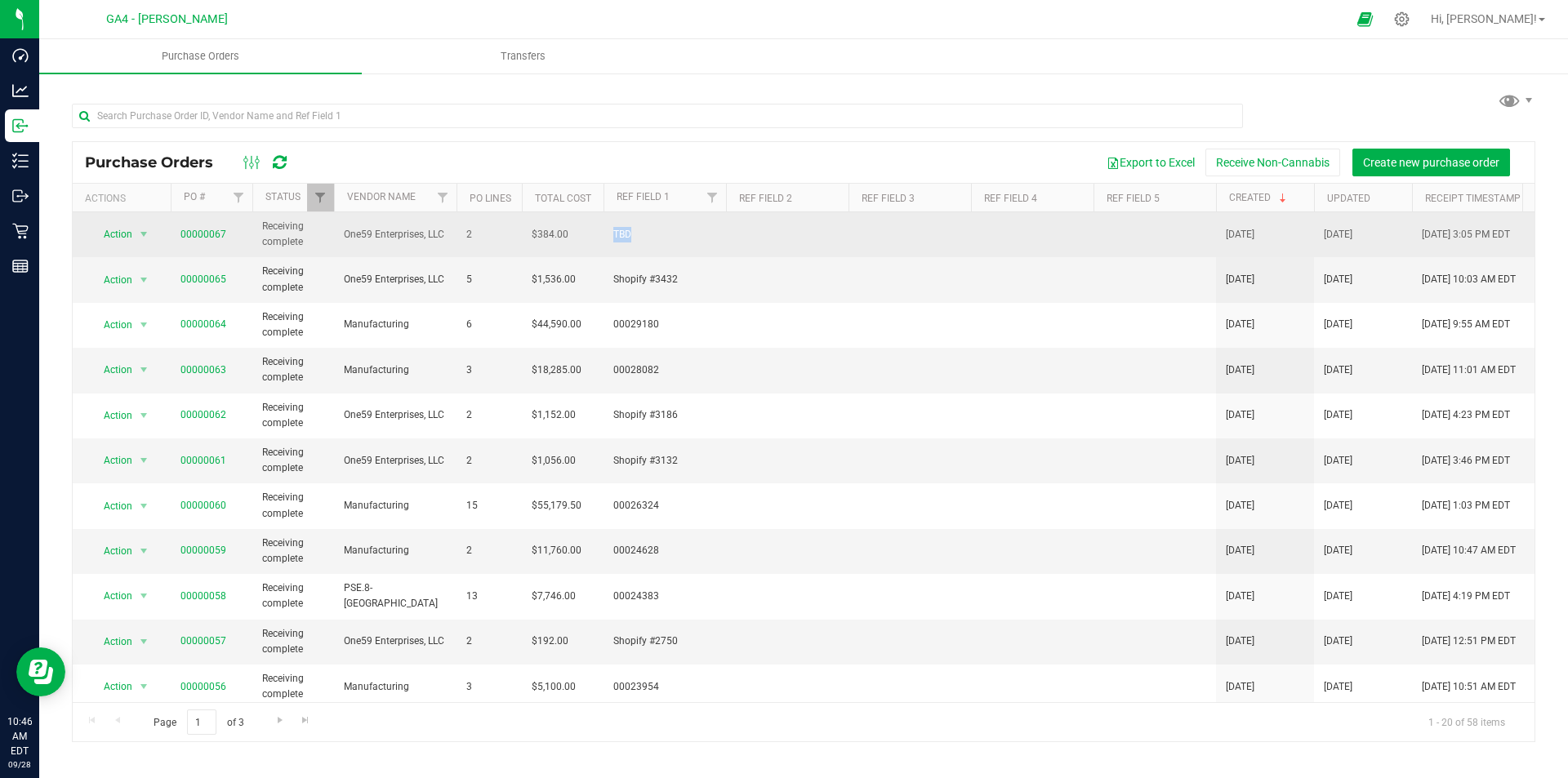
drag, startPoint x: 610, startPoint y: 234, endPoint x: 642, endPoint y: 234, distance: 32.0
click at [642, 234] on td "TBD" at bounding box center [664, 235] width 122 height 45
